Goal: Use online tool/utility: Utilize a website feature to perform a specific function

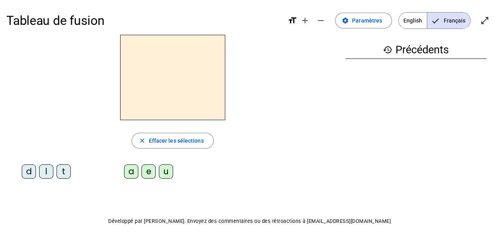
drag, startPoint x: 276, startPoint y: 169, endPoint x: 270, endPoint y: 170, distance: 6.0
click at [270, 170] on div "d l t a e u" at bounding box center [172, 173] width 333 height 24
drag, startPoint x: 270, startPoint y: 170, endPoint x: 54, endPoint y: 177, distance: 216.3
click at [54, 177] on letter-bubble "l" at bounding box center [47, 172] width 17 height 17
click at [145, 170] on div "e" at bounding box center [149, 171] width 14 height 14
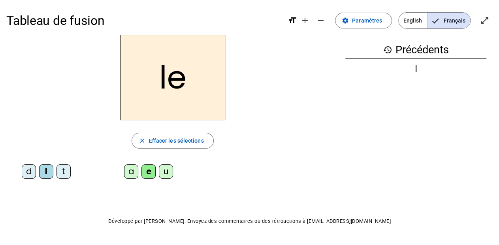
click at [89, 174] on div "d l t" at bounding box center [47, 173] width 83 height 24
click at [171, 172] on div "u" at bounding box center [166, 171] width 14 height 14
click at [63, 168] on div "t" at bounding box center [64, 171] width 14 height 14
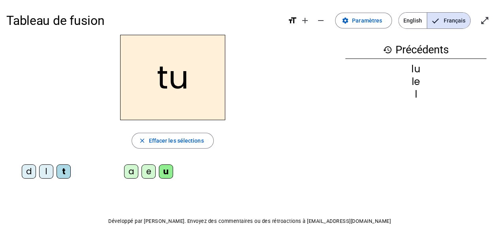
click at [32, 174] on div "d" at bounding box center [29, 171] width 14 height 14
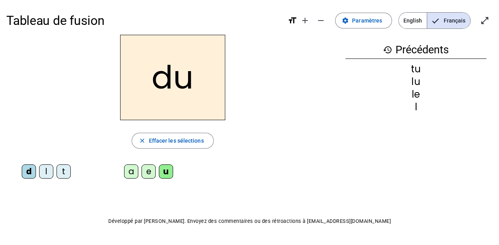
click at [145, 171] on div "e" at bounding box center [149, 171] width 14 height 14
click at [51, 173] on div "l" at bounding box center [46, 171] width 14 height 14
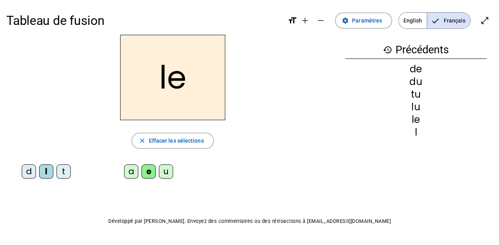
click at [66, 170] on div "t" at bounding box center [64, 171] width 14 height 14
click at [128, 174] on div "a" at bounding box center [131, 171] width 14 height 14
